Goal: Find specific page/section

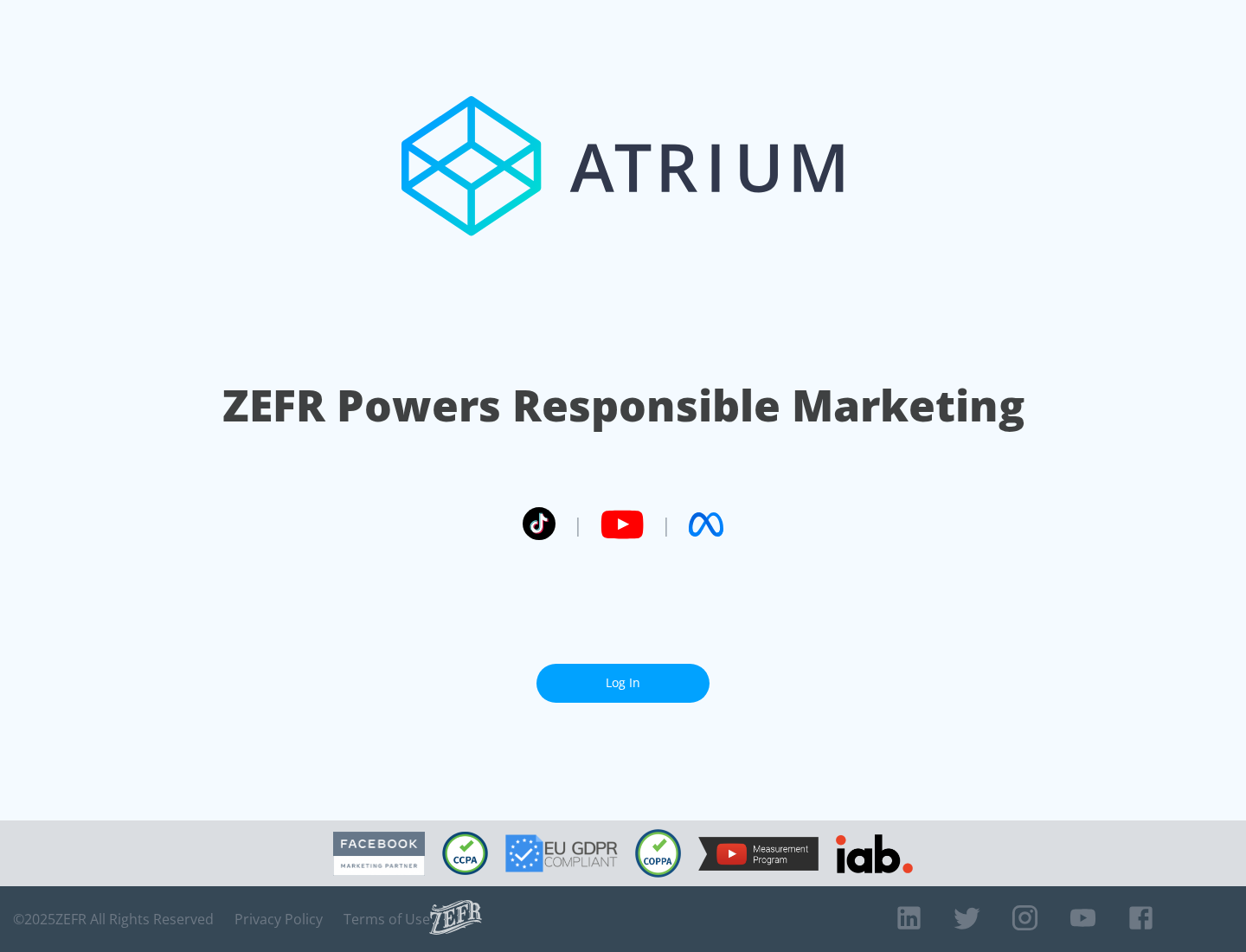
click at [623, 676] on link "Log In" at bounding box center [623, 682] width 173 height 39
